Goal: Information Seeking & Learning: Check status

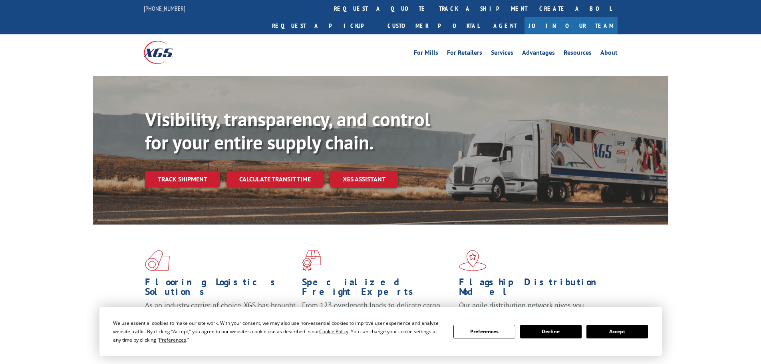
click at [181, 171] on link "Track shipment" at bounding box center [182, 179] width 75 height 17
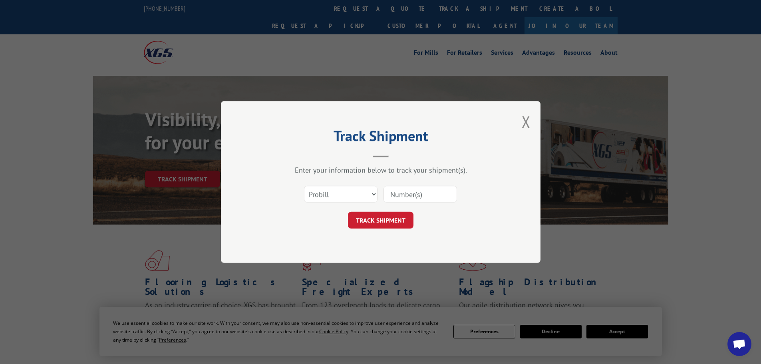
click at [429, 196] on input at bounding box center [421, 194] width 74 height 17
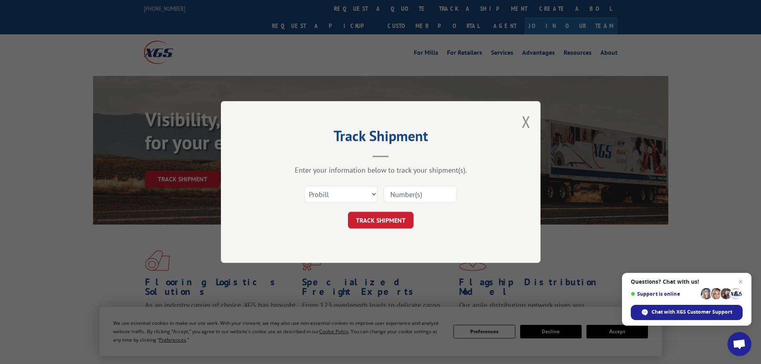
paste input "444492"
type input "444492"
click at [401, 221] on button "TRACK SHIPMENT" at bounding box center [381, 220] width 66 height 17
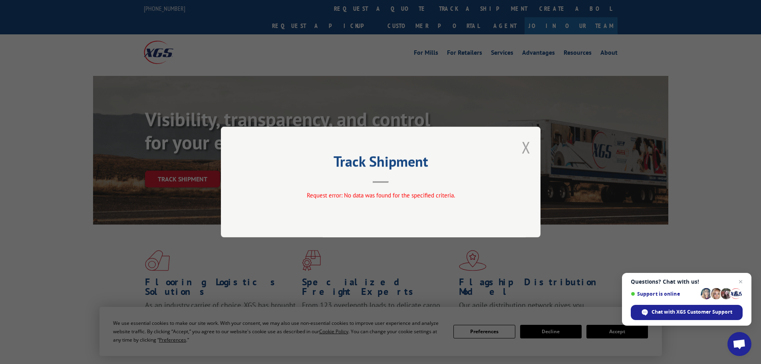
click at [525, 146] on button "Close modal" at bounding box center [526, 147] width 9 height 21
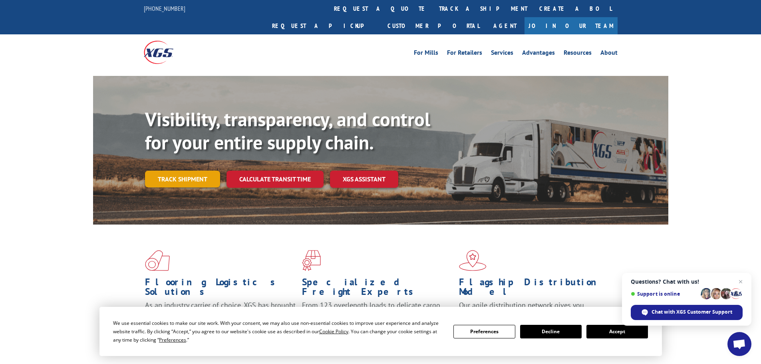
click at [184, 171] on link "Track shipment" at bounding box center [182, 179] width 75 height 17
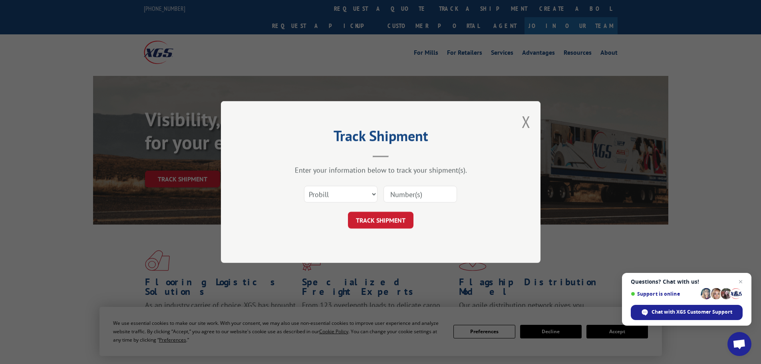
click at [416, 193] on input at bounding box center [421, 194] width 74 height 17
paste input "444492"
type input "444492"
click at [374, 193] on select "Select category... Probill BOL PO" at bounding box center [341, 194] width 74 height 17
select select "bol"
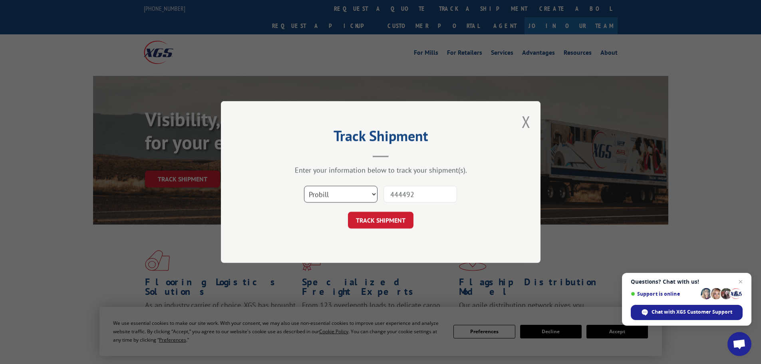
click at [304, 186] on select "Select category... Probill BOL PO" at bounding box center [341, 194] width 74 height 17
click at [396, 217] on button "TRACK SHIPMENT" at bounding box center [381, 220] width 66 height 17
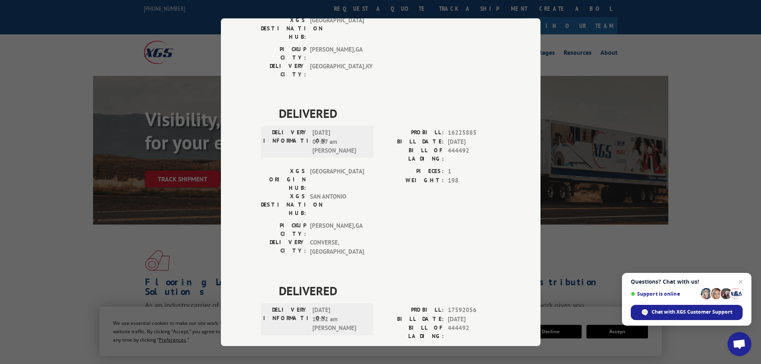
scroll to position [163, 0]
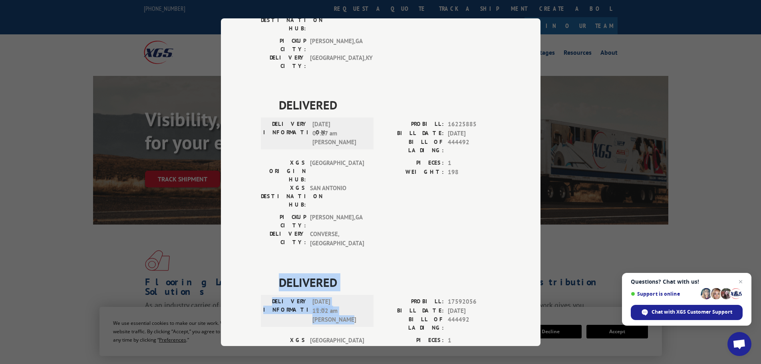
drag, startPoint x: 352, startPoint y: 228, endPoint x: 264, endPoint y: 193, distance: 95.0
click at [264, 273] on div "DELIVERED DELIVERY INFORMATION: [DATE] 11:02 am [PERSON_NAME] PROBILL: 17592056…" at bounding box center [381, 350] width 240 height 155
copy div "DELIVERED DELIVERY INFORMATION: [DATE] 11:02 am [PERSON_NAME]"
